Goal: Information Seeking & Learning: Learn about a topic

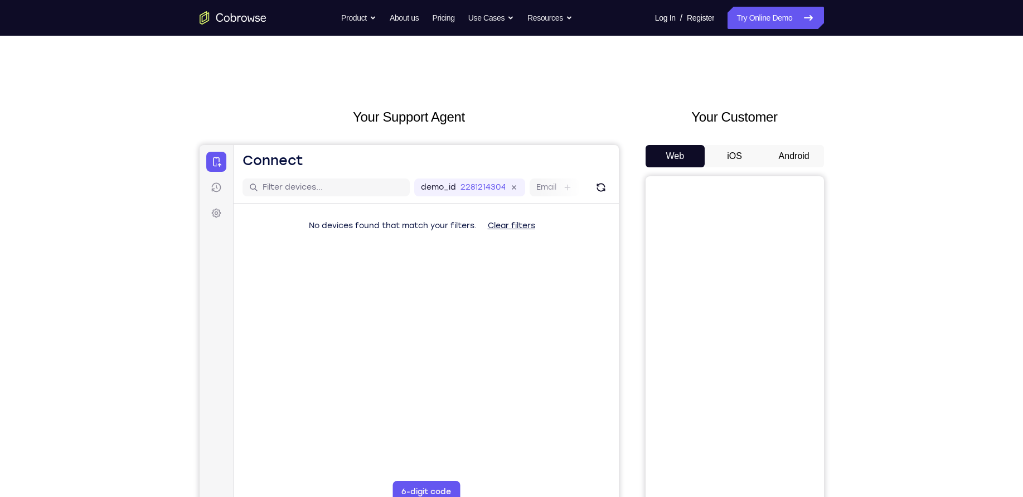
click at [779, 152] on button "Android" at bounding box center [794, 156] width 60 height 22
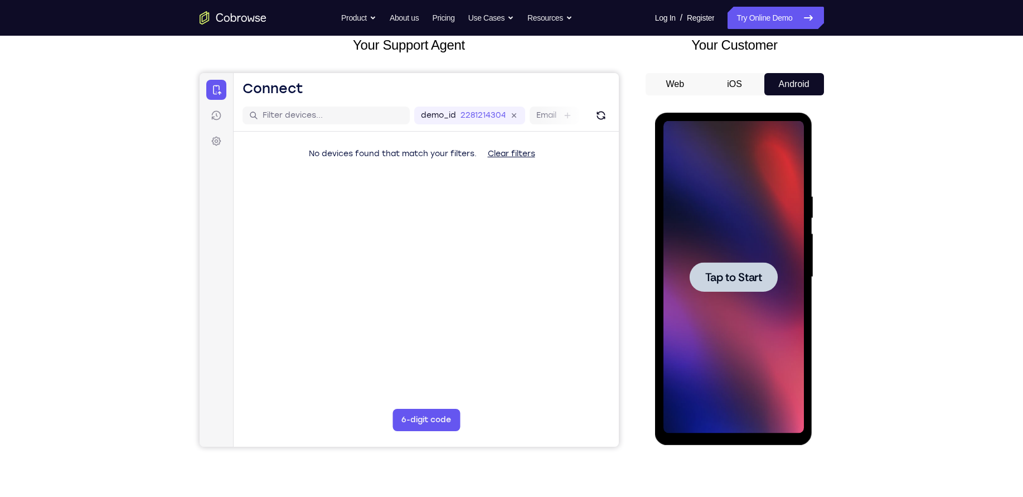
scroll to position [72, 0]
click at [723, 314] on div at bounding box center [733, 276] width 140 height 312
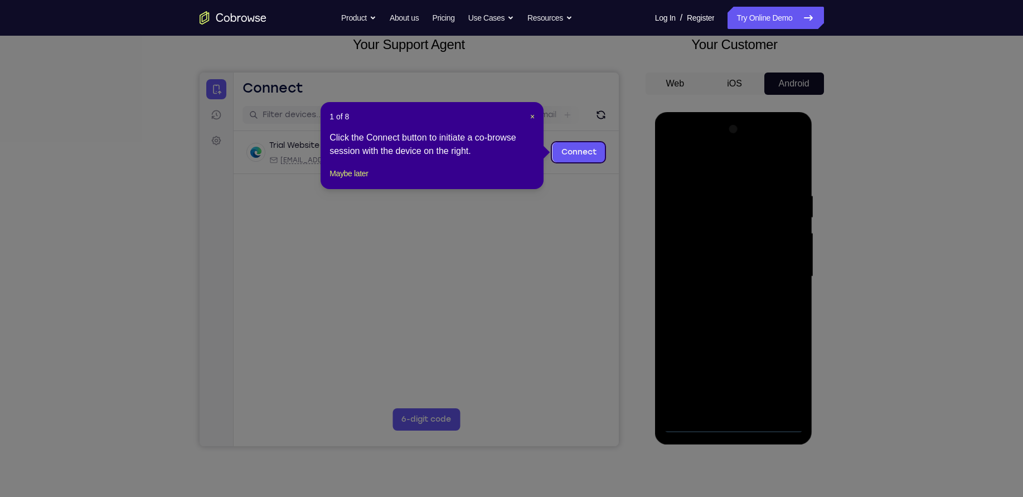
click at [526, 119] on header "1 of 8 ×" at bounding box center [431, 116] width 205 height 11
click at [532, 115] on span "×" at bounding box center [532, 116] width 4 height 9
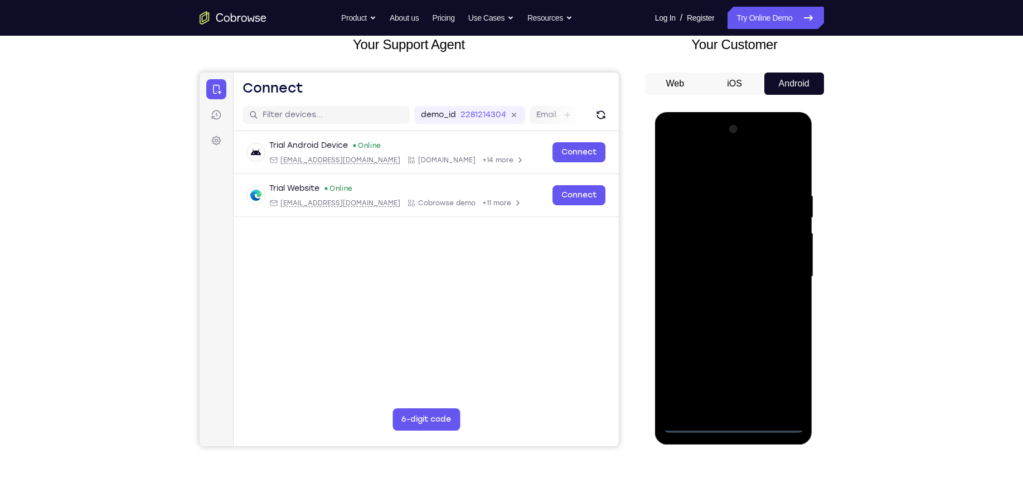
click at [693, 420] on div at bounding box center [733, 276] width 140 height 312
click at [694, 424] on div at bounding box center [733, 276] width 140 height 312
click at [780, 371] on div at bounding box center [733, 276] width 140 height 312
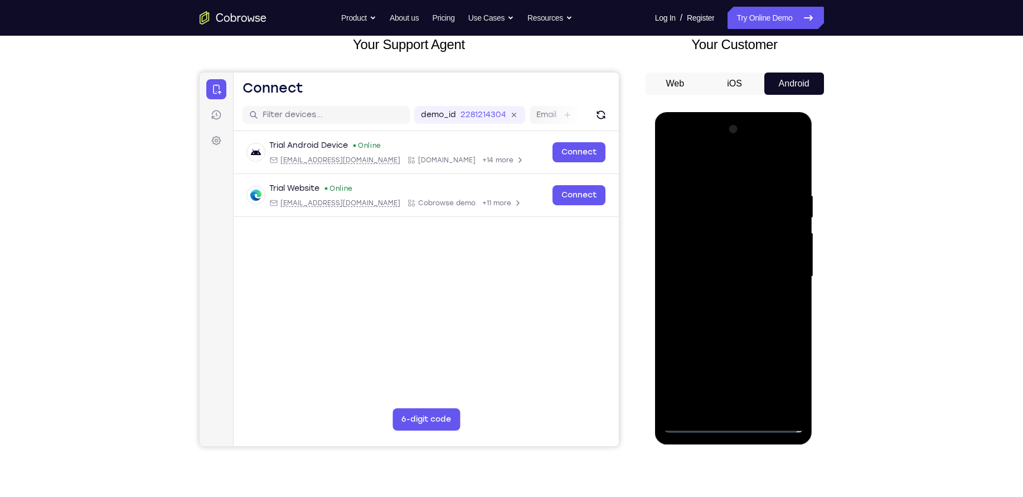
click at [725, 163] on div at bounding box center [733, 276] width 140 height 312
click at [776, 273] on div at bounding box center [733, 276] width 140 height 312
click at [718, 296] on div at bounding box center [733, 276] width 140 height 312
click at [695, 264] on div at bounding box center [733, 276] width 140 height 312
click at [705, 244] on div at bounding box center [733, 276] width 140 height 312
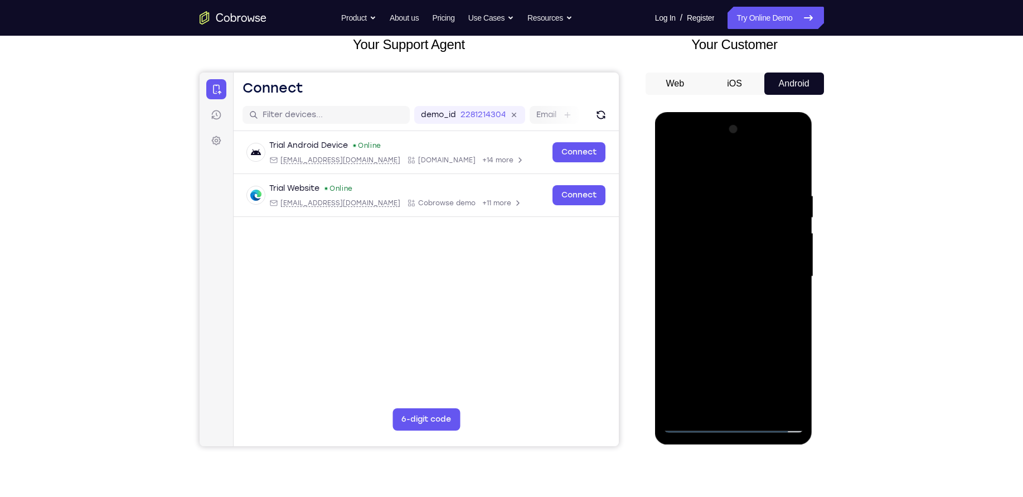
click at [716, 234] on div at bounding box center [733, 276] width 140 height 312
click at [716, 258] on div at bounding box center [733, 276] width 140 height 312
click at [716, 275] on div at bounding box center [733, 276] width 140 height 312
click at [734, 313] on div at bounding box center [733, 276] width 140 height 312
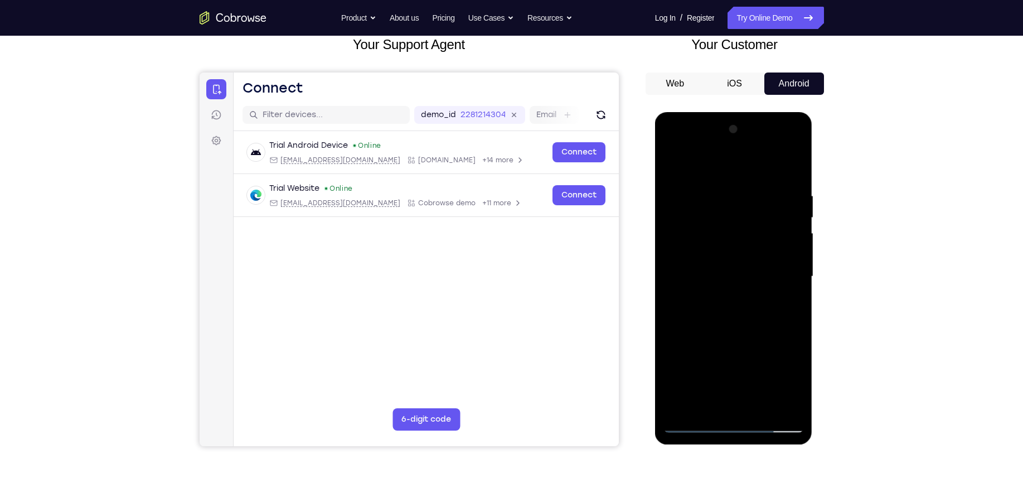
click at [787, 293] on div at bounding box center [733, 276] width 140 height 312
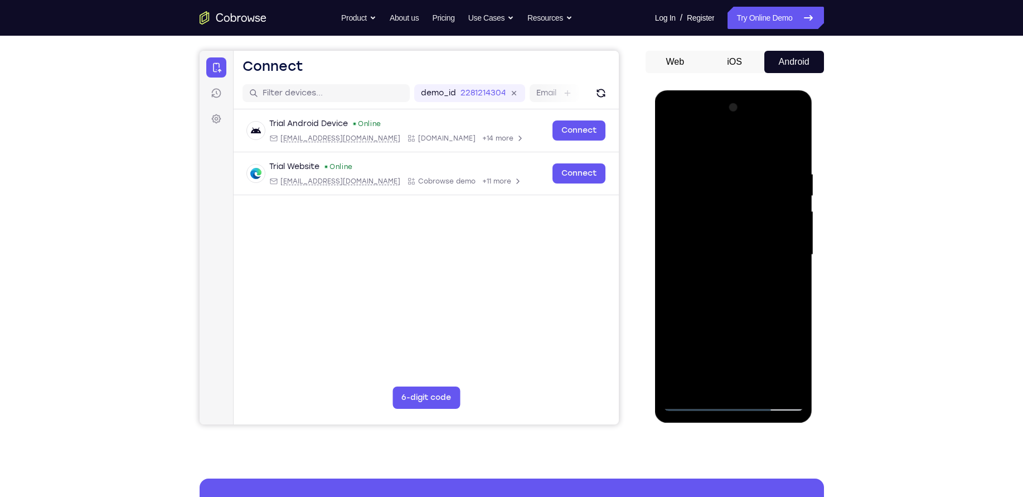
click at [762, 307] on div at bounding box center [733, 255] width 140 height 312
click at [714, 167] on div at bounding box center [733, 255] width 140 height 312
click at [794, 197] on div at bounding box center [733, 255] width 140 height 312
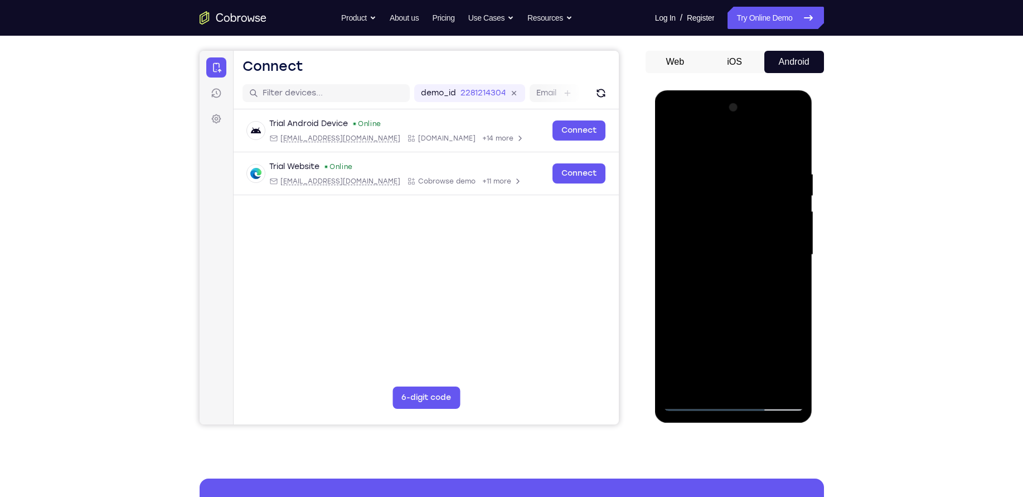
click at [794, 197] on div at bounding box center [733, 255] width 140 height 312
click at [792, 146] on div at bounding box center [733, 255] width 140 height 312
drag, startPoint x: 790, startPoint y: 168, endPoint x: 665, endPoint y: 183, distance: 126.4
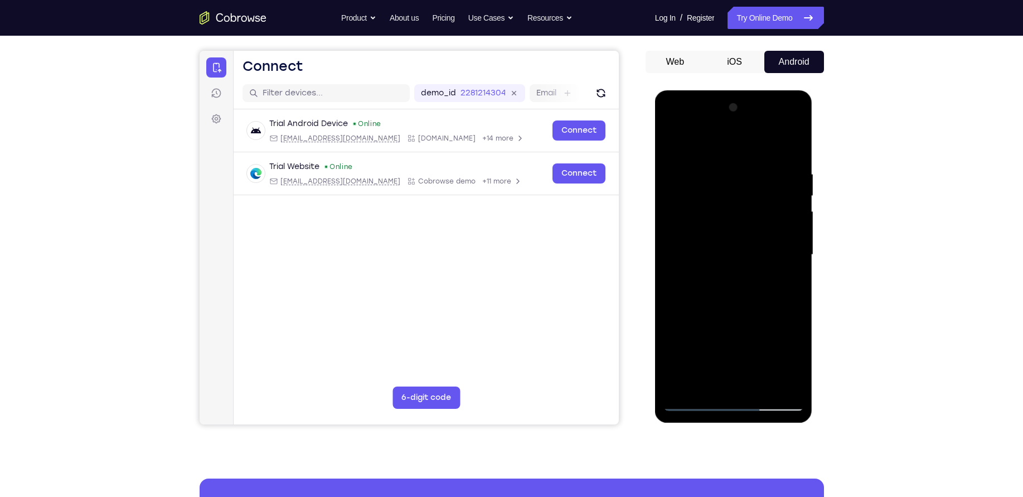
click at [665, 183] on div at bounding box center [733, 255] width 140 height 312
drag, startPoint x: 789, startPoint y: 171, endPoint x: 948, endPoint y: 178, distance: 159.1
click at [814, 178] on html "Online web based iOS Simulators and Android Emulators. Run iPhone, iPad, Mobile…" at bounding box center [734, 257] width 159 height 334
drag, startPoint x: 684, startPoint y: 162, endPoint x: 871, endPoint y: 164, distance: 186.8
click at [814, 164] on html "Online web based iOS Simulators and Android Emulators. Run iPhone, iPad, Mobile…" at bounding box center [734, 257] width 159 height 334
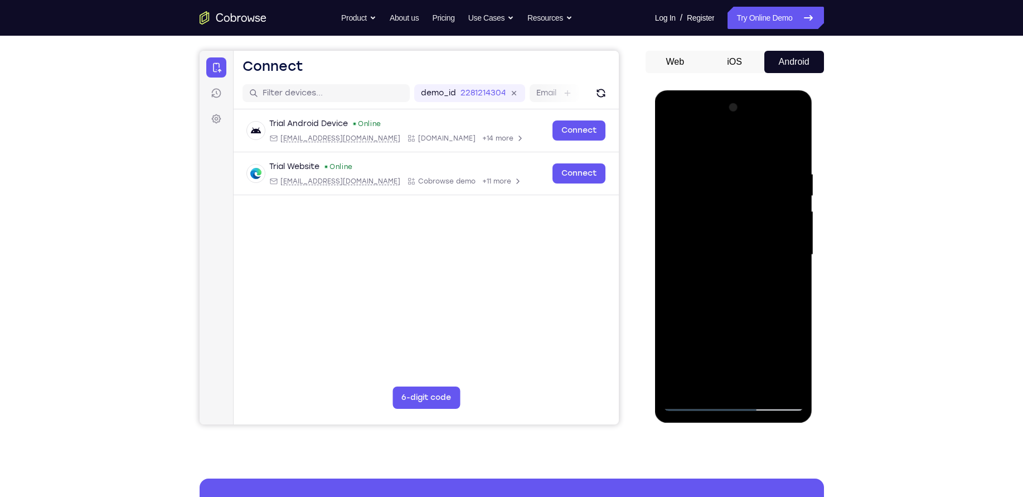
drag, startPoint x: 695, startPoint y: 164, endPoint x: 761, endPoint y: 169, distance: 66.0
click at [761, 169] on div at bounding box center [733, 255] width 140 height 312
click at [759, 166] on div at bounding box center [733, 255] width 140 height 312
click at [696, 250] on div at bounding box center [733, 255] width 140 height 312
click at [680, 252] on div at bounding box center [733, 255] width 140 height 312
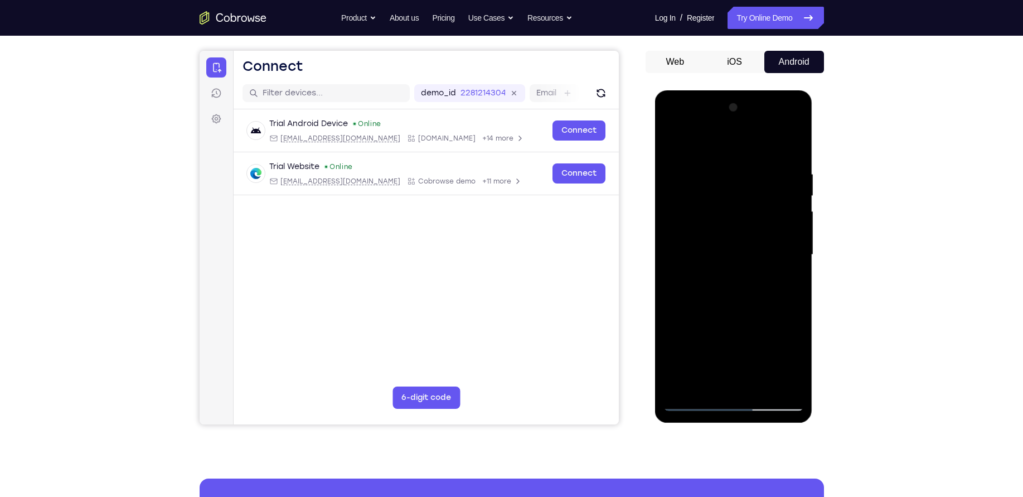
click at [680, 252] on div at bounding box center [733, 255] width 140 height 312
click at [794, 239] on div at bounding box center [733, 255] width 140 height 312
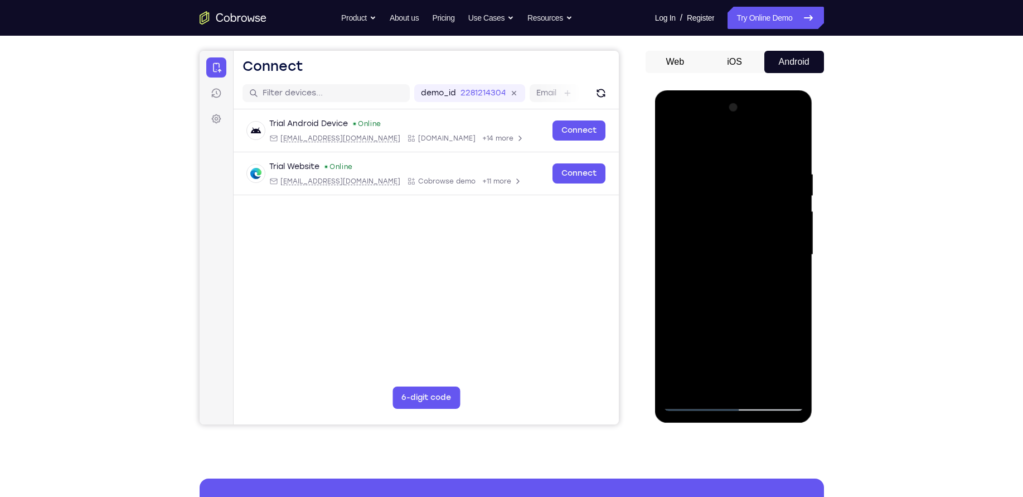
click at [794, 239] on div at bounding box center [733, 255] width 140 height 312
click at [672, 258] on div at bounding box center [733, 255] width 140 height 312
click at [793, 214] on div at bounding box center [733, 255] width 140 height 312
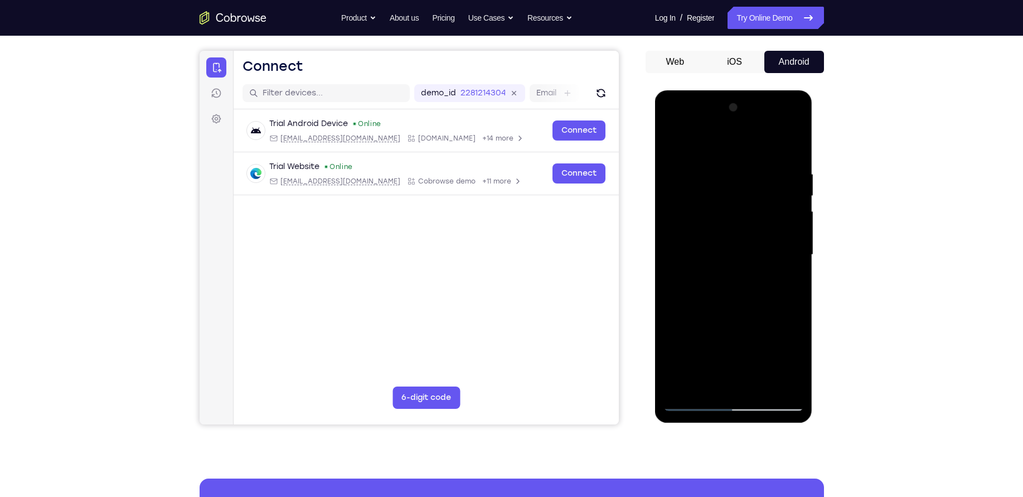
click at [793, 214] on div at bounding box center [733, 255] width 140 height 312
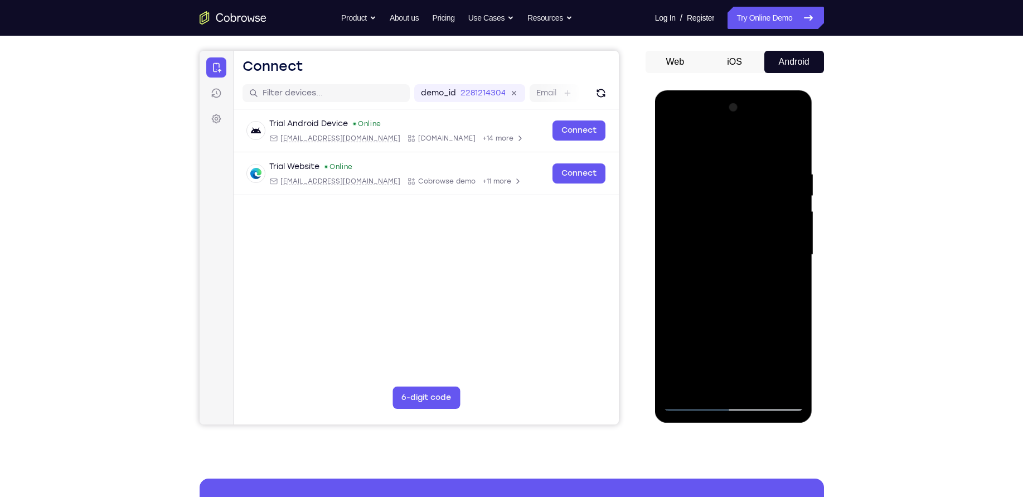
click at [793, 214] on div at bounding box center [733, 255] width 140 height 312
click at [793, 149] on div at bounding box center [733, 255] width 140 height 312
drag, startPoint x: 784, startPoint y: 169, endPoint x: 672, endPoint y: 183, distance: 113.5
click at [672, 183] on div at bounding box center [733, 255] width 140 height 312
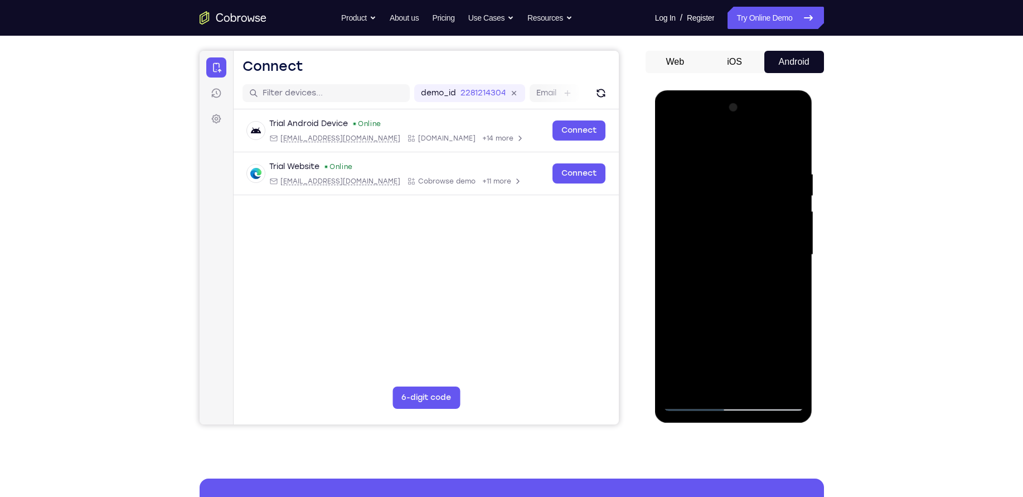
drag, startPoint x: 770, startPoint y: 161, endPoint x: 672, endPoint y: 172, distance: 98.2
click at [672, 172] on div at bounding box center [733, 255] width 140 height 312
drag, startPoint x: 768, startPoint y: 149, endPoint x: 657, endPoint y: 165, distance: 112.0
click at [657, 165] on div at bounding box center [734, 256] width 158 height 332
drag, startPoint x: 763, startPoint y: 157, endPoint x: 658, endPoint y: 168, distance: 105.4
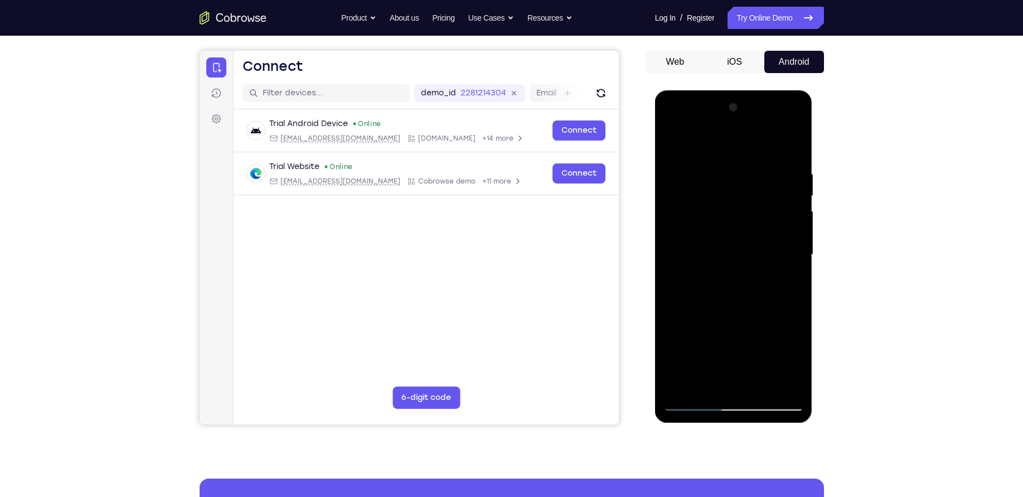
click at [658, 168] on div at bounding box center [734, 256] width 158 height 332
drag, startPoint x: 767, startPoint y: 156, endPoint x: 720, endPoint y: 164, distance: 47.7
click at [720, 164] on div at bounding box center [733, 255] width 140 height 312
drag, startPoint x: 784, startPoint y: 161, endPoint x: 689, endPoint y: 166, distance: 95.5
click at [689, 166] on div at bounding box center [733, 255] width 140 height 312
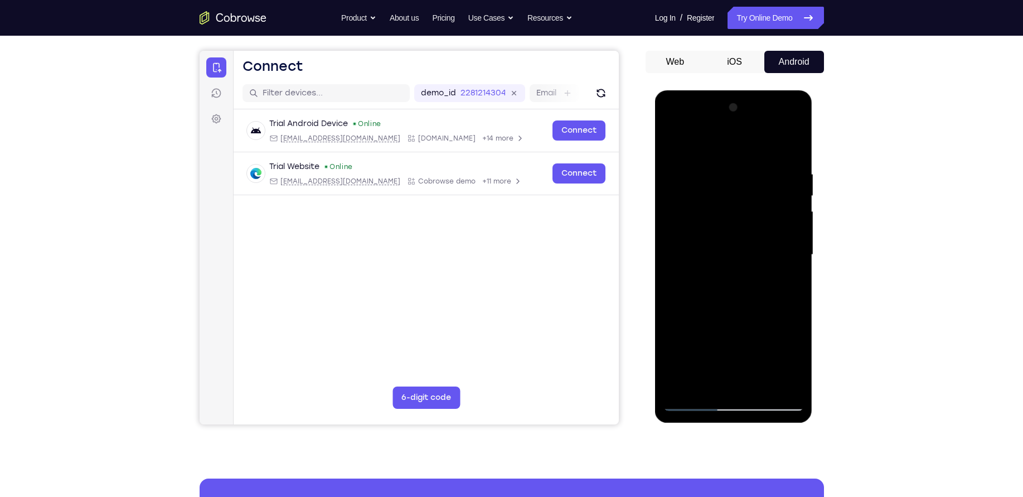
click at [793, 141] on div at bounding box center [733, 255] width 140 height 312
drag, startPoint x: 730, startPoint y: 197, endPoint x: 739, endPoint y: 392, distance: 195.3
click at [739, 392] on div at bounding box center [733, 255] width 140 height 312
click at [674, 143] on div at bounding box center [733, 255] width 140 height 312
drag, startPoint x: 738, startPoint y: 327, endPoint x: 729, endPoint y: 96, distance: 230.9
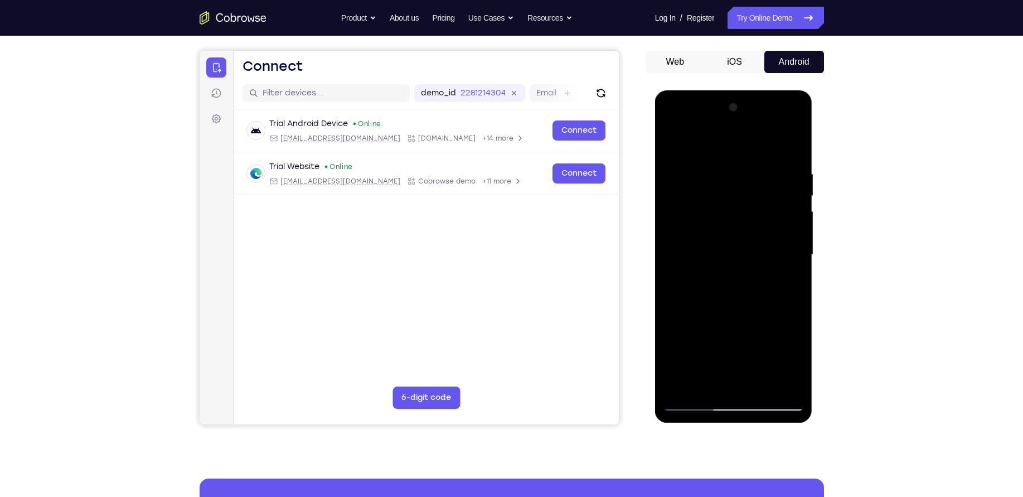
click at [729, 96] on div at bounding box center [734, 256] width 158 height 332
drag, startPoint x: 755, startPoint y: 346, endPoint x: 741, endPoint y: 224, distance: 122.9
click at [741, 224] on div at bounding box center [733, 255] width 140 height 312
drag, startPoint x: 746, startPoint y: 328, endPoint x: 717, endPoint y: 181, distance: 149.5
click at [717, 181] on div at bounding box center [733, 255] width 140 height 312
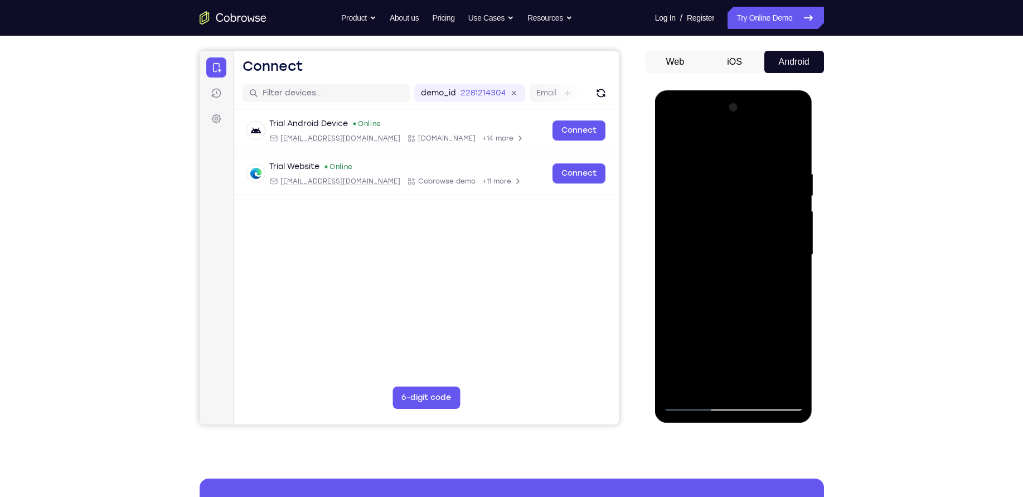
drag, startPoint x: 734, startPoint y: 337, endPoint x: 715, endPoint y: 171, distance: 167.1
click at [715, 171] on div at bounding box center [733, 255] width 140 height 312
drag, startPoint x: 738, startPoint y: 327, endPoint x: 730, endPoint y: 251, distance: 76.2
click at [730, 251] on div at bounding box center [733, 255] width 140 height 312
drag, startPoint x: 748, startPoint y: 227, endPoint x: 728, endPoint y: 171, distance: 59.8
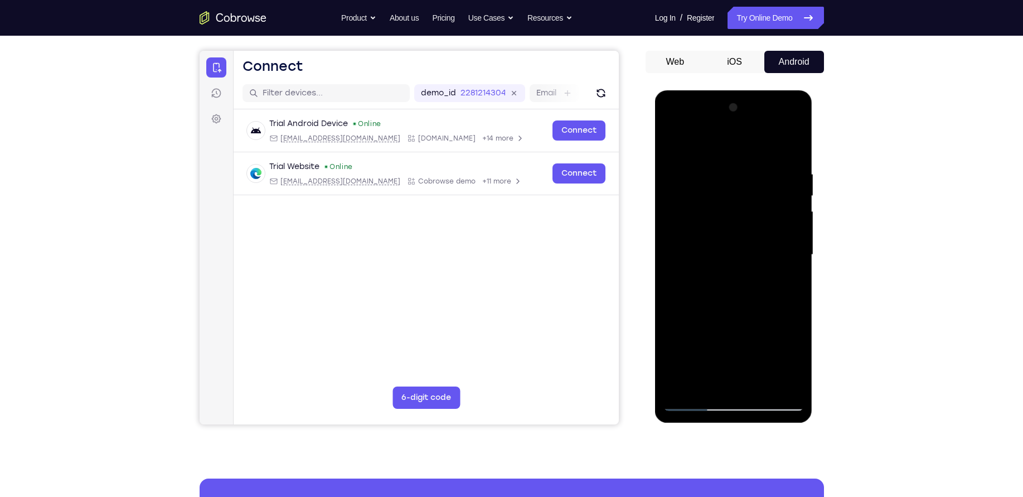
click at [728, 171] on div at bounding box center [733, 255] width 140 height 312
click at [788, 303] on div at bounding box center [733, 255] width 140 height 312
drag, startPoint x: 747, startPoint y: 234, endPoint x: 728, endPoint y: 181, distance: 56.3
click at [728, 181] on div at bounding box center [733, 255] width 140 height 312
drag, startPoint x: 754, startPoint y: 355, endPoint x: 740, endPoint y: 195, distance: 160.6
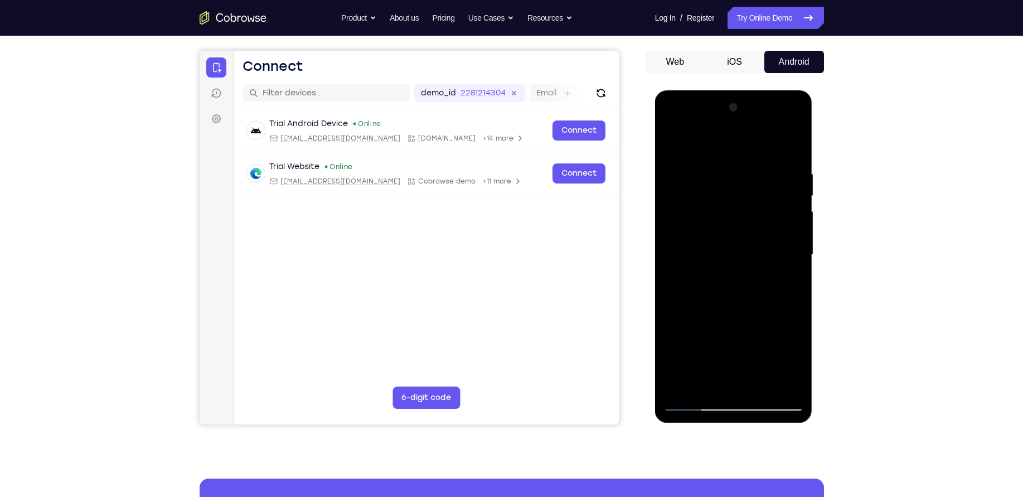
click at [740, 195] on div at bounding box center [733, 255] width 140 height 312
drag, startPoint x: 749, startPoint y: 324, endPoint x: 722, endPoint y: 197, distance: 129.9
click at [722, 197] on div at bounding box center [733, 255] width 140 height 312
drag, startPoint x: 729, startPoint y: 307, endPoint x: 740, endPoint y: 93, distance: 214.9
click at [740, 93] on div at bounding box center [734, 256] width 158 height 332
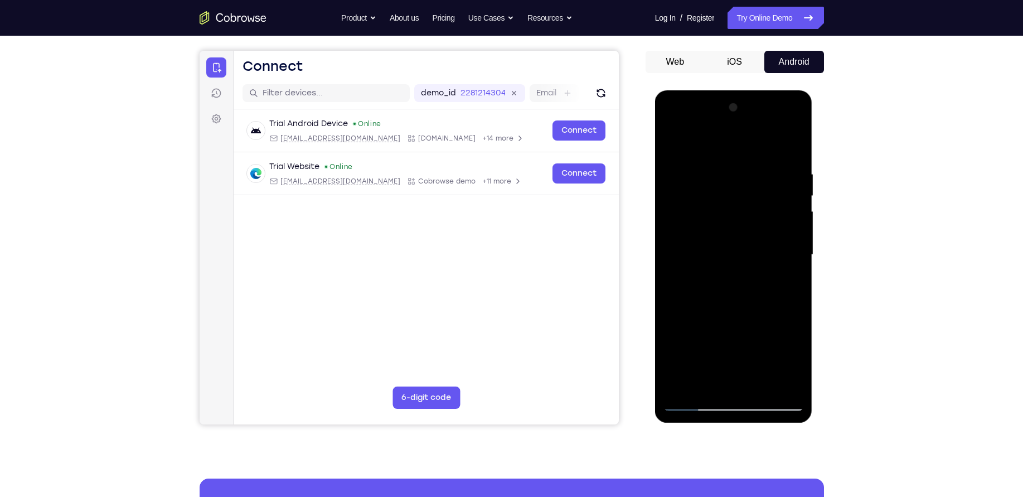
drag, startPoint x: 746, startPoint y: 263, endPoint x: 766, endPoint y: 98, distance: 166.2
click at [766, 99] on div at bounding box center [733, 255] width 140 height 312
click at [793, 141] on div at bounding box center [733, 255] width 140 height 312
click at [673, 136] on div at bounding box center [733, 255] width 140 height 312
click at [672, 140] on div at bounding box center [733, 255] width 140 height 312
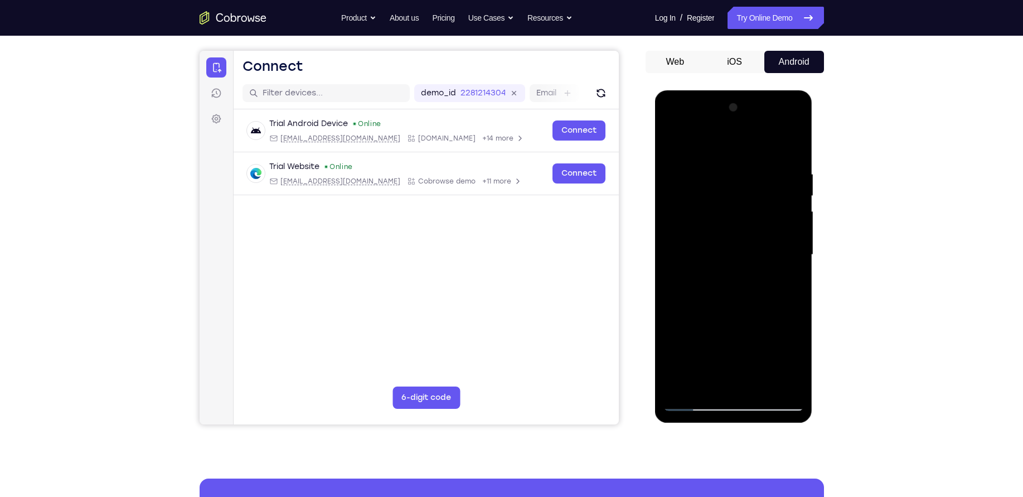
drag, startPoint x: 743, startPoint y: 306, endPoint x: 753, endPoint y: 93, distance: 213.8
click at [753, 93] on div at bounding box center [734, 256] width 158 height 332
drag, startPoint x: 724, startPoint y: 333, endPoint x: 741, endPoint y: 140, distance: 194.2
click at [741, 140] on div at bounding box center [733, 255] width 140 height 312
drag, startPoint x: 726, startPoint y: 320, endPoint x: 748, endPoint y: 130, distance: 190.8
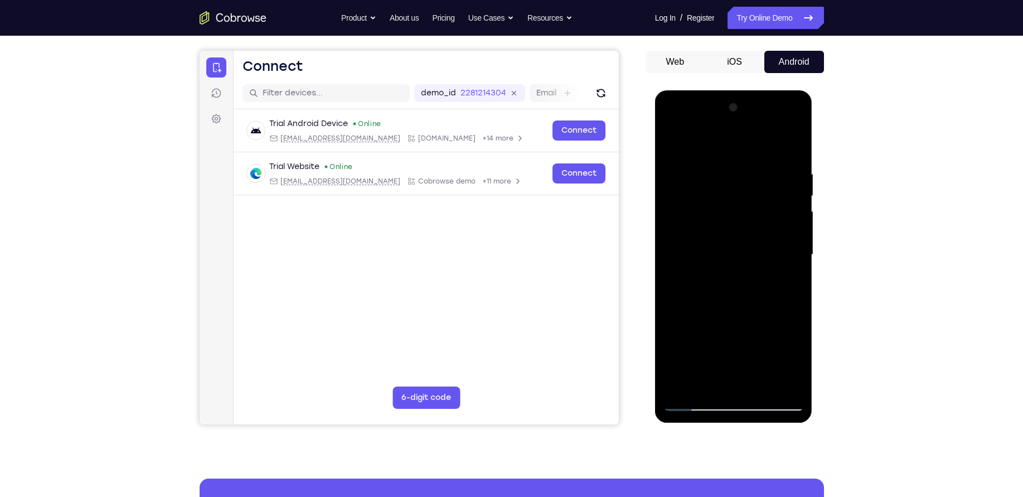
click at [748, 130] on div at bounding box center [733, 255] width 140 height 312
drag, startPoint x: 712, startPoint y: 337, endPoint x: 710, endPoint y: 113, distance: 224.1
click at [710, 113] on div at bounding box center [733, 255] width 140 height 312
drag, startPoint x: 724, startPoint y: 290, endPoint x: 726, endPoint y: 93, distance: 197.9
click at [726, 93] on div at bounding box center [734, 256] width 158 height 332
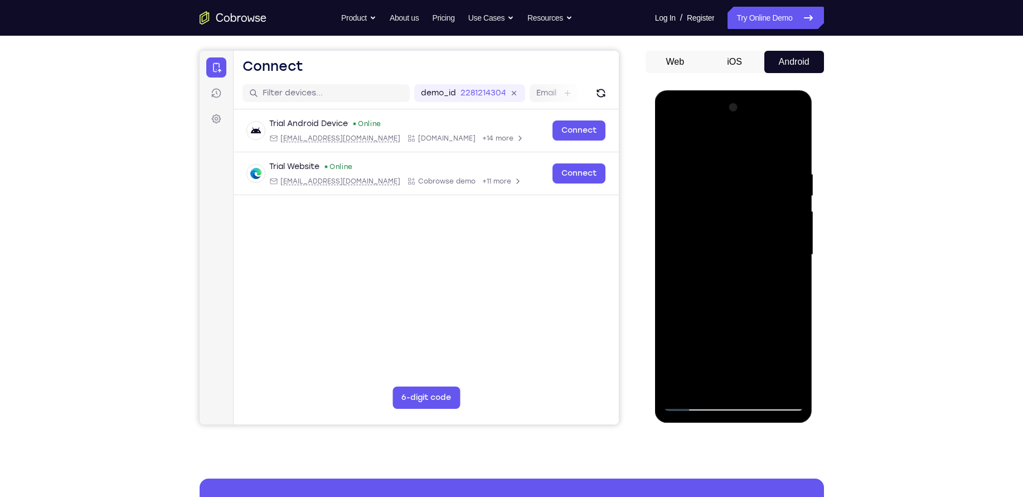
drag, startPoint x: 724, startPoint y: 327, endPoint x: 759, endPoint y: 93, distance: 237.4
click at [759, 93] on div at bounding box center [734, 256] width 158 height 332
drag, startPoint x: 739, startPoint y: 358, endPoint x: 734, endPoint y: 189, distance: 169.5
click at [734, 189] on div at bounding box center [733, 255] width 140 height 312
drag, startPoint x: 746, startPoint y: 293, endPoint x: 753, endPoint y: 100, distance: 193.6
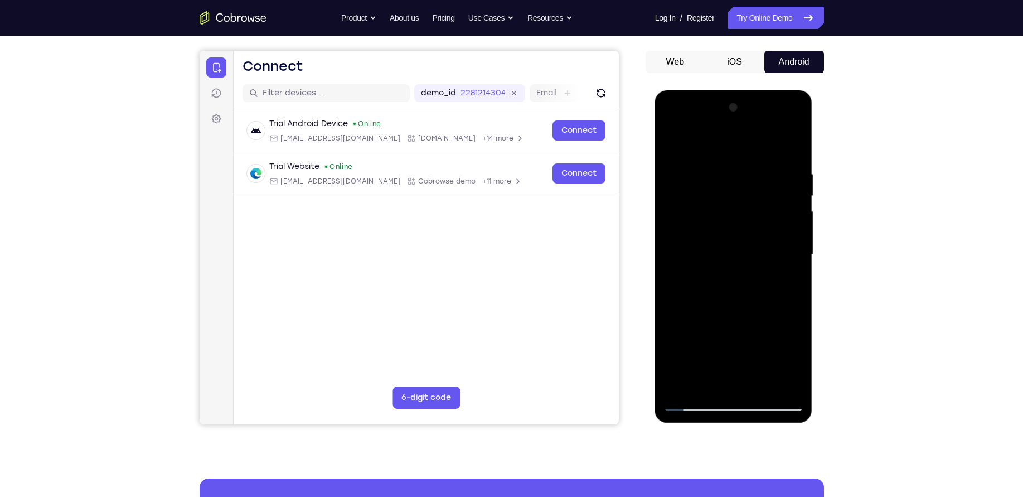
click at [753, 100] on div at bounding box center [733, 255] width 140 height 312
drag, startPoint x: 744, startPoint y: 316, endPoint x: 743, endPoint y: 202, distance: 114.3
click at [743, 202] on div at bounding box center [733, 255] width 140 height 312
drag, startPoint x: 745, startPoint y: 349, endPoint x: 750, endPoint y: 136, distance: 213.0
click at [750, 136] on div at bounding box center [733, 255] width 140 height 312
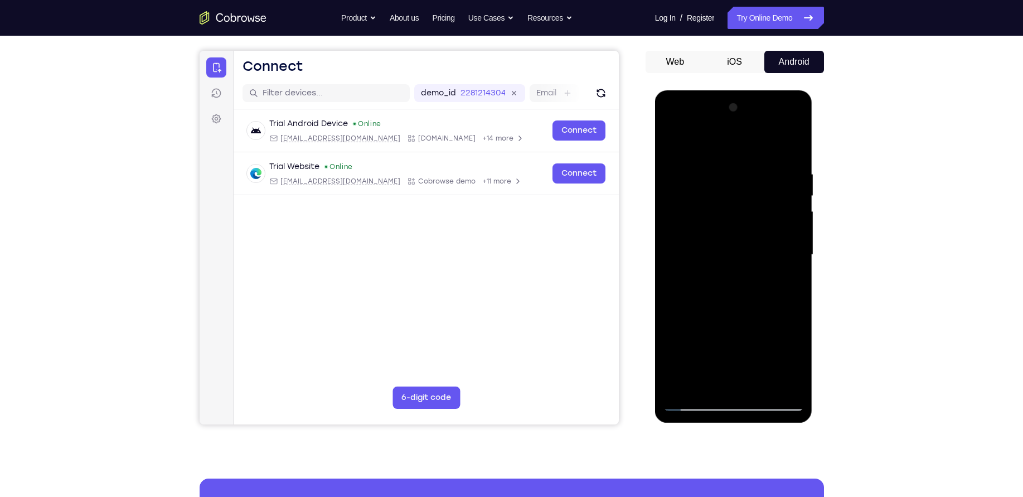
drag, startPoint x: 749, startPoint y: 206, endPoint x: 725, endPoint y: 430, distance: 224.8
click at [725, 425] on html "Online web based iOS Simulators and Android Emulators. Run iPhone, iPad, Mobile…" at bounding box center [734, 257] width 159 height 334
drag, startPoint x: 741, startPoint y: 259, endPoint x: 732, endPoint y: 361, distance: 102.4
click at [732, 361] on div at bounding box center [733, 255] width 140 height 312
click at [782, 350] on div at bounding box center [733, 255] width 140 height 312
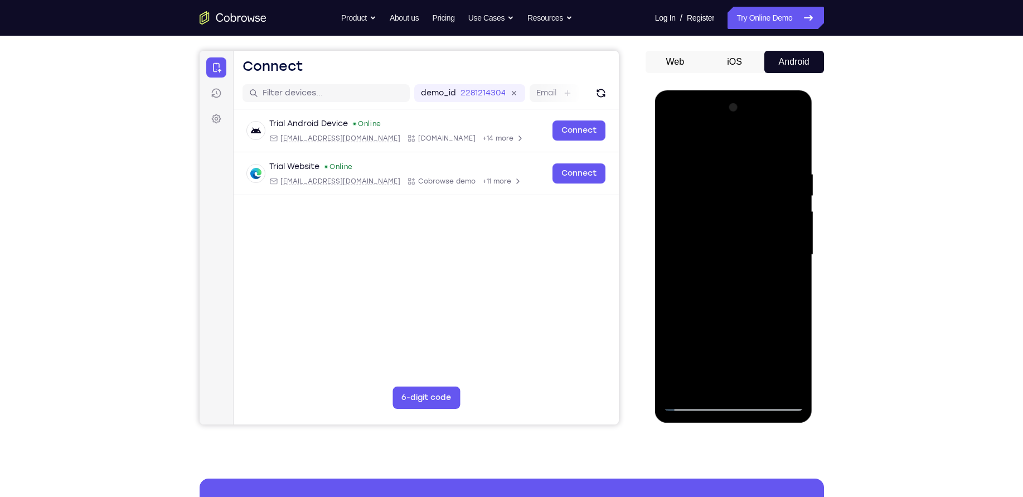
drag, startPoint x: 734, startPoint y: 302, endPoint x: 732, endPoint y: 272, distance: 30.2
click at [732, 272] on div at bounding box center [733, 255] width 140 height 312
drag, startPoint x: 751, startPoint y: 343, endPoint x: 730, endPoint y: 160, distance: 184.6
click at [730, 160] on div at bounding box center [733, 255] width 140 height 312
drag, startPoint x: 754, startPoint y: 326, endPoint x: 735, endPoint y: 198, distance: 129.1
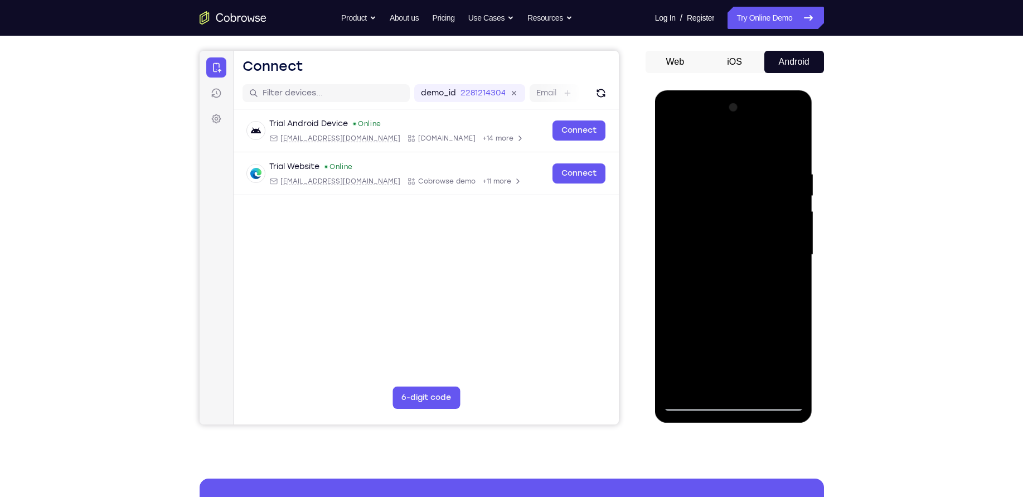
click at [735, 198] on div at bounding box center [733, 255] width 140 height 312
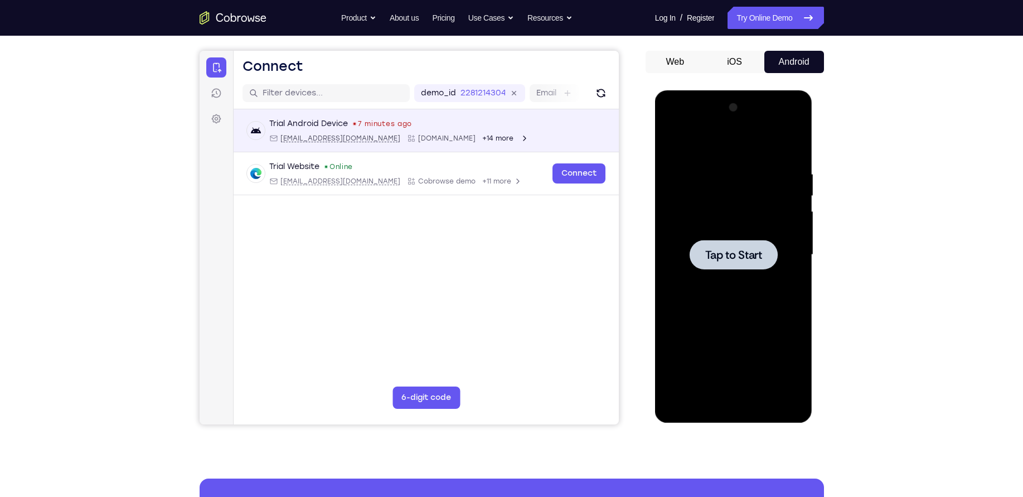
scroll to position [0, 0]
